Goal: Navigation & Orientation: Understand site structure

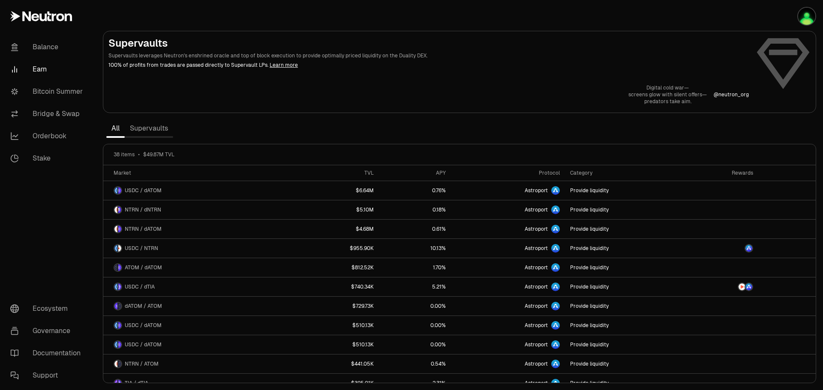
click at [274, 66] on link "Learn more" at bounding box center [284, 65] width 28 height 7
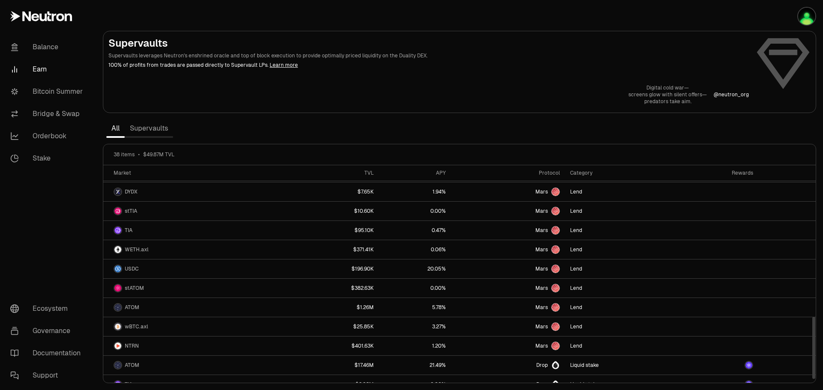
scroll to position [530, 0]
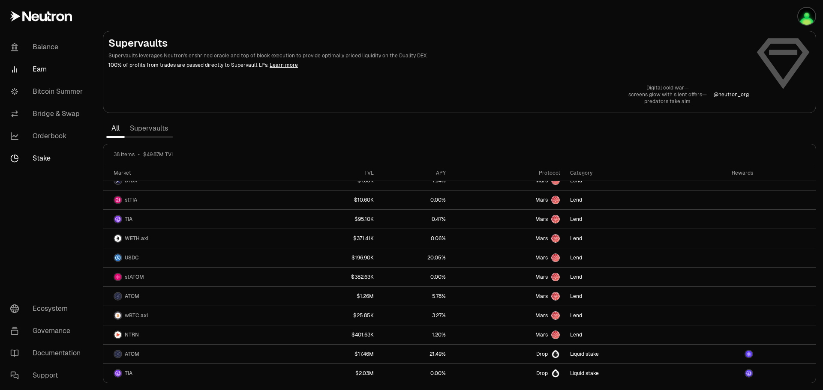
click at [39, 158] on link "Stake" at bounding box center [47, 158] width 89 height 22
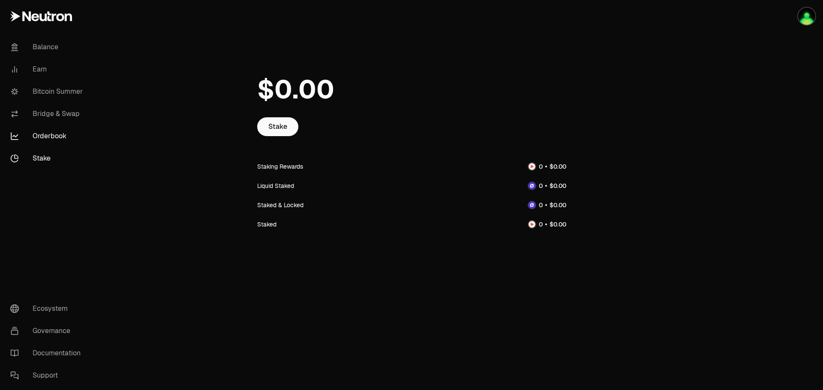
click at [56, 142] on link "Orderbook" at bounding box center [47, 136] width 89 height 22
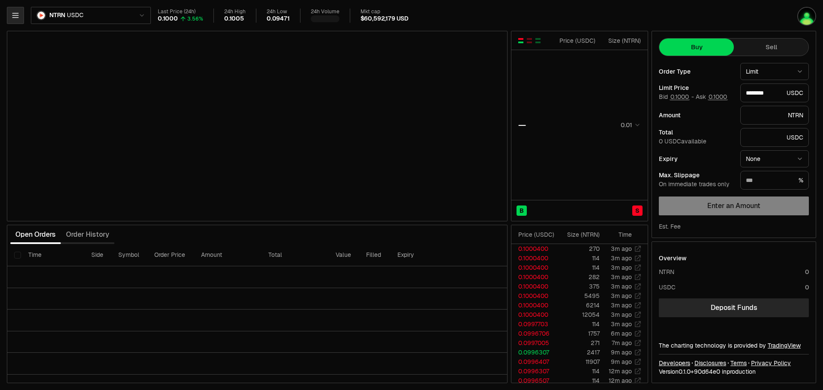
click at [18, 15] on icon "button" at bounding box center [15, 15] width 9 height 9
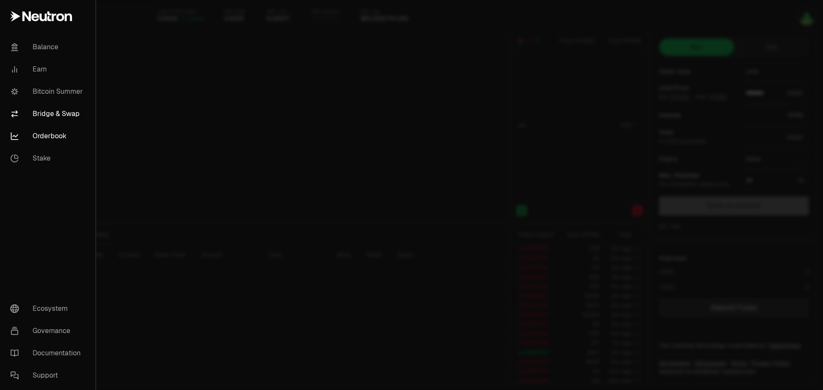
click at [42, 107] on link "Bridge & Swap" at bounding box center [47, 114] width 89 height 22
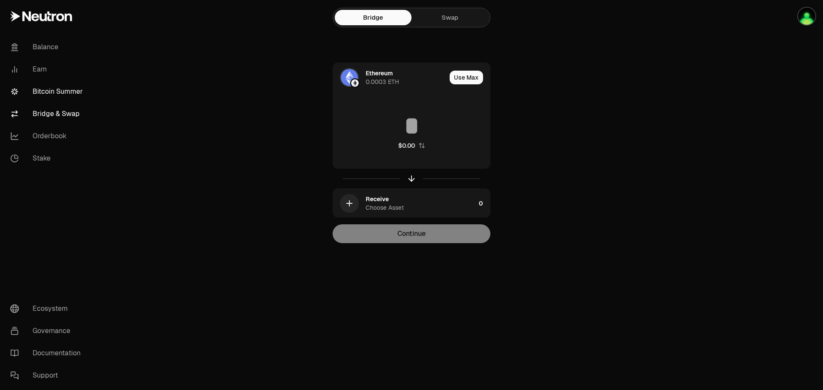
click at [46, 87] on link "Bitcoin Summer" at bounding box center [47, 92] width 89 height 22
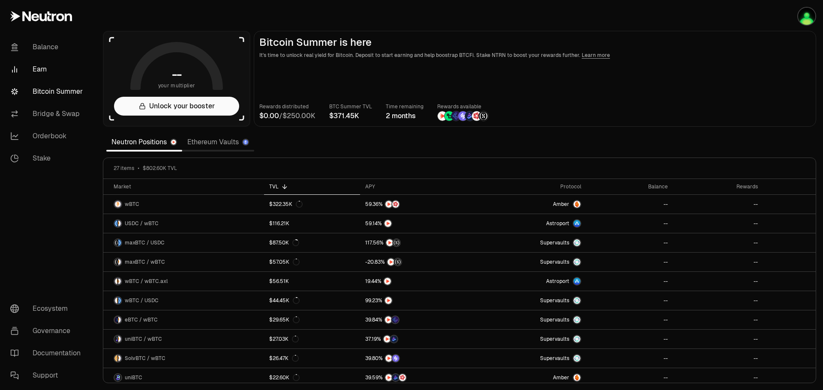
click at [39, 73] on link "Earn" at bounding box center [47, 69] width 89 height 22
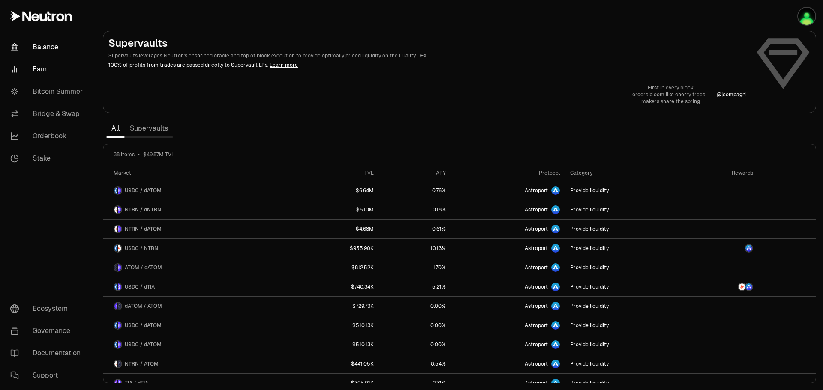
click at [54, 50] on link "Balance" at bounding box center [47, 47] width 89 height 22
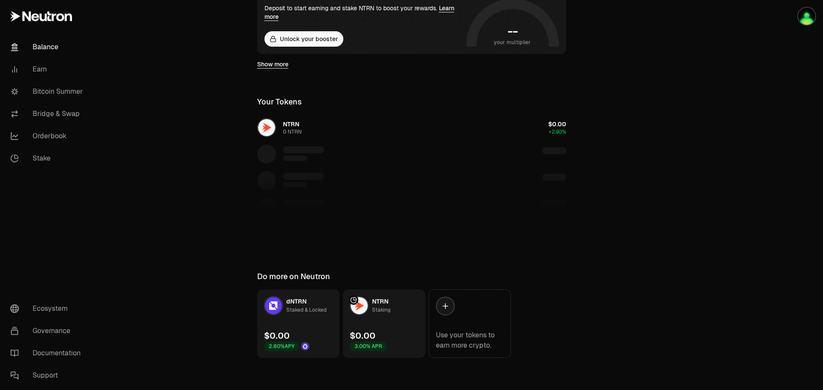
scroll to position [186, 0]
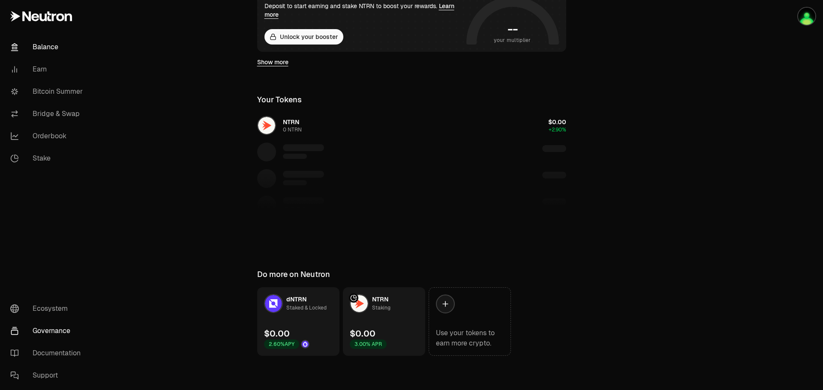
click at [60, 326] on link "Governance" at bounding box center [47, 331] width 89 height 22
